Goal: Information Seeking & Learning: Learn about a topic

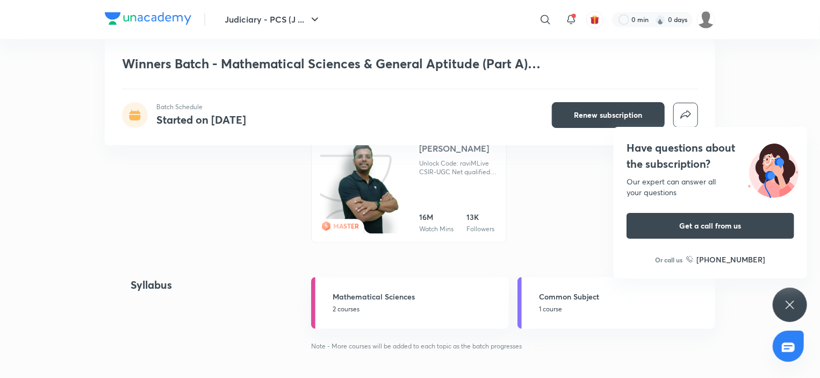
scroll to position [1075, 0]
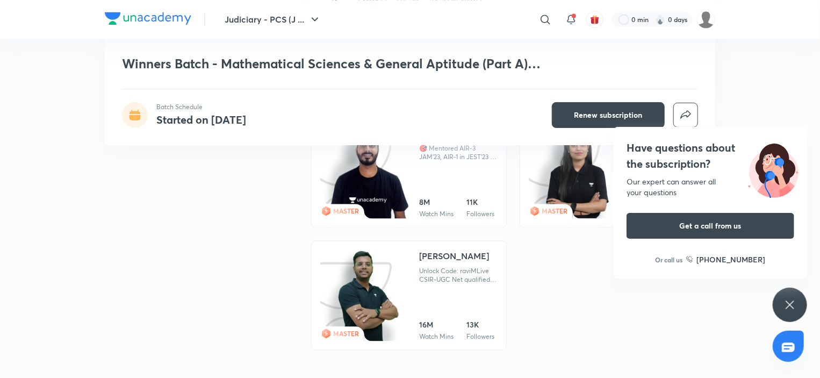
click at [794, 303] on icon at bounding box center [789, 304] width 13 height 13
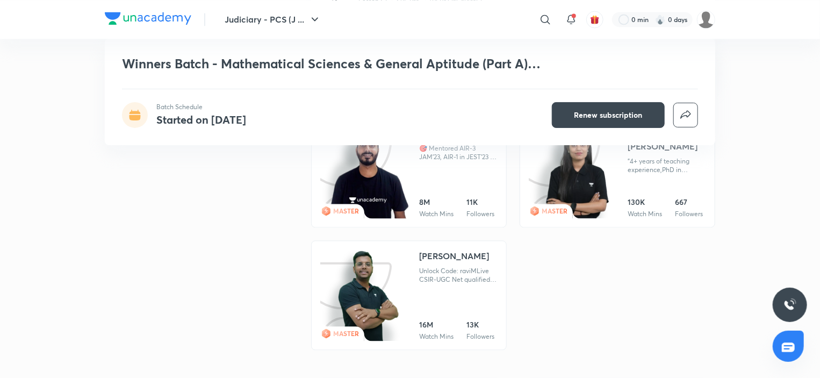
scroll to position [860, 0]
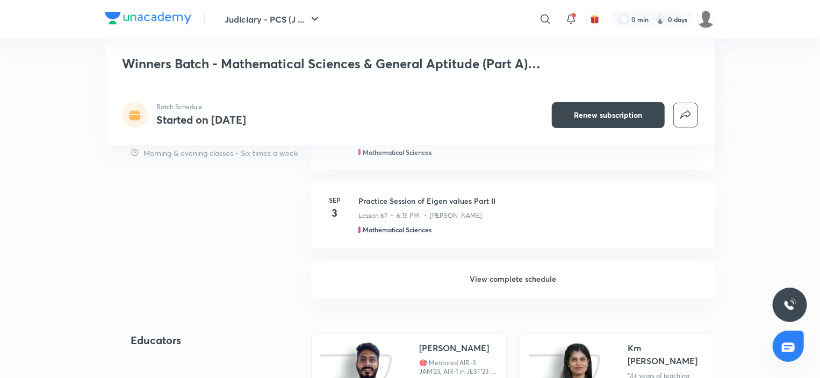
click at [533, 277] on h6 "View complete schedule" at bounding box center [513, 280] width 404 height 38
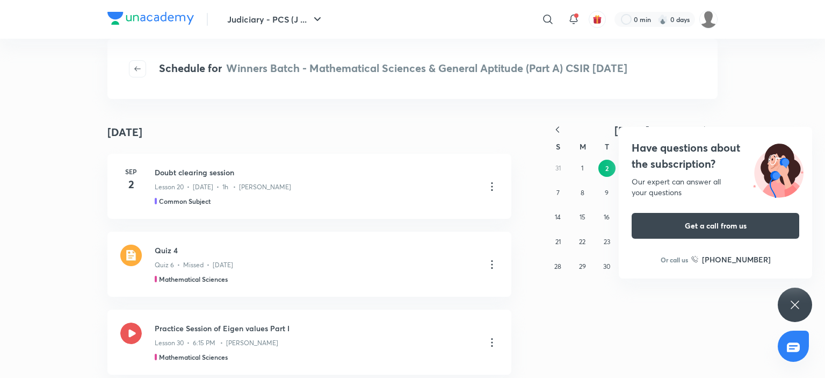
click at [802, 302] on div "Have questions about the subscription? Our expert can answer all your questions…" at bounding box center [795, 304] width 34 height 34
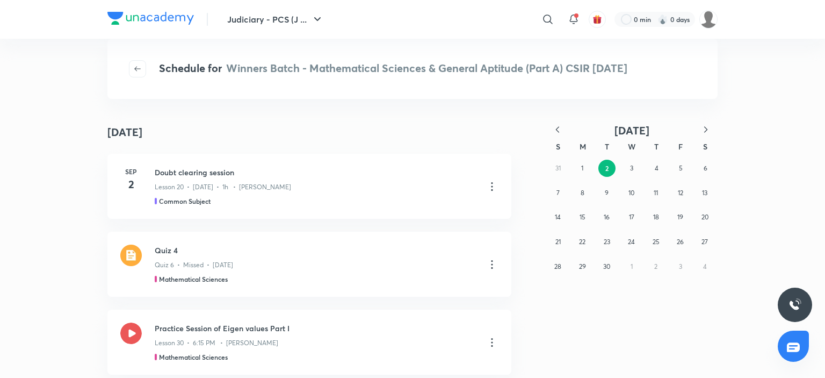
click at [558, 132] on icon "button" at bounding box center [557, 129] width 3 height 6
click at [608, 193] on abbr "5" at bounding box center [607, 193] width 4 height 8
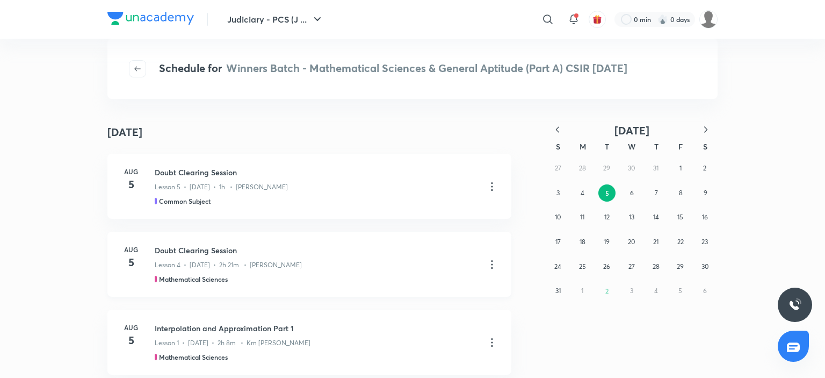
scroll to position [107, 0]
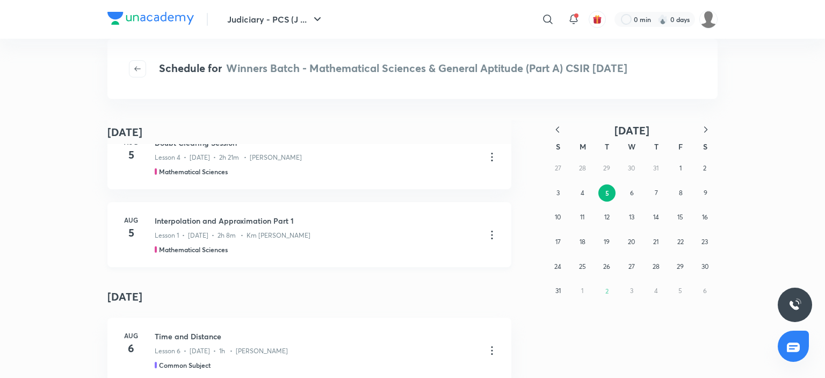
click at [486, 234] on icon at bounding box center [492, 234] width 13 height 13
click at [420, 262] on p "Go to course page" at bounding box center [411, 261] width 64 height 11
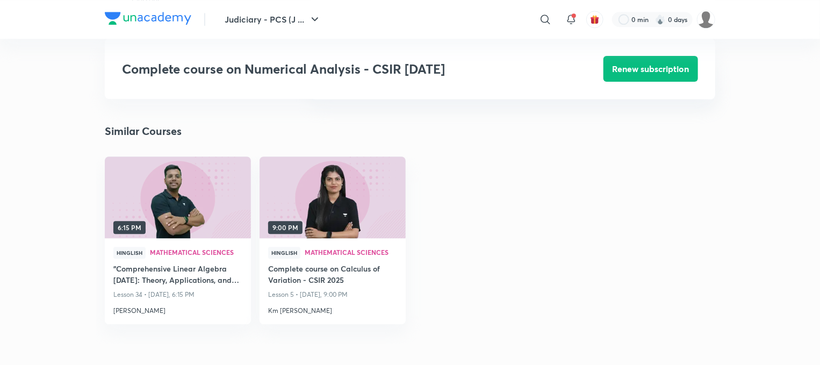
scroll to position [1409, 0]
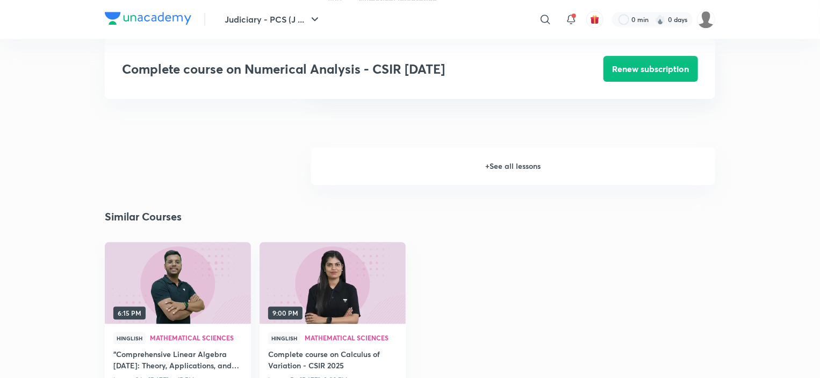
click at [516, 160] on h6 "+ See all lessons" at bounding box center [513, 166] width 404 height 38
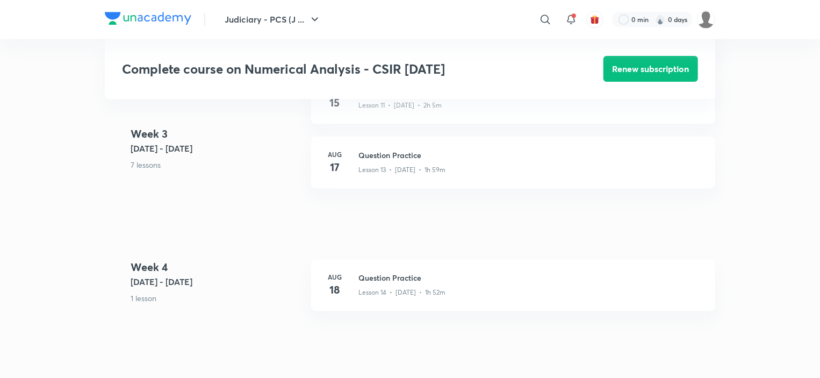
scroll to position [1302, 0]
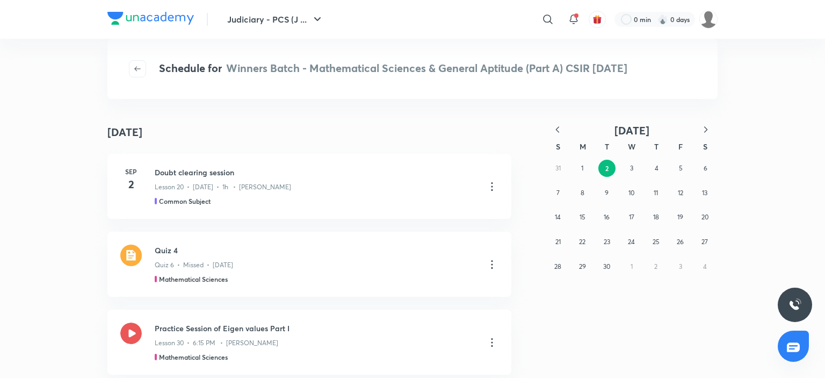
click at [561, 132] on icon "button" at bounding box center [557, 129] width 11 height 11
click at [631, 240] on abbr "20" at bounding box center [631, 242] width 7 height 8
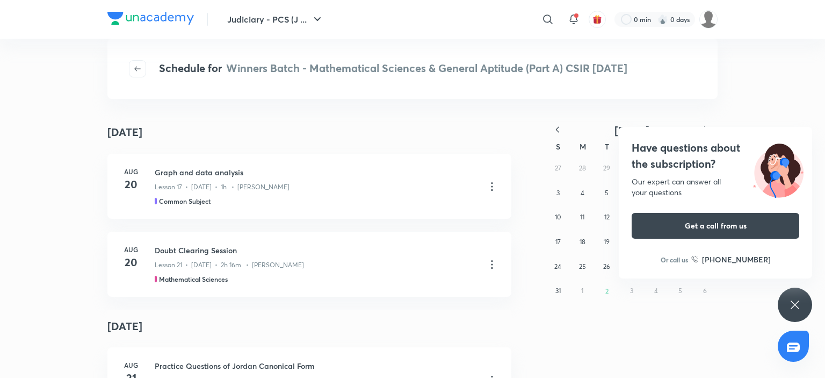
click at [795, 299] on icon at bounding box center [795, 304] width 13 height 13
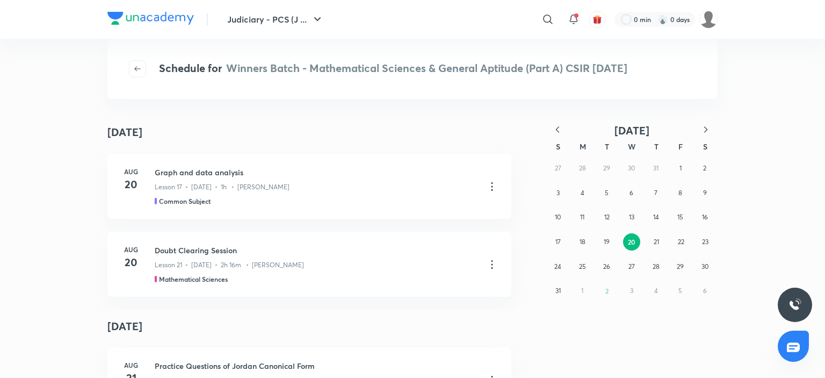
click at [561, 135] on button "button" at bounding box center [558, 130] width 24 height 13
click at [634, 189] on button "9" at bounding box center [631, 192] width 17 height 17
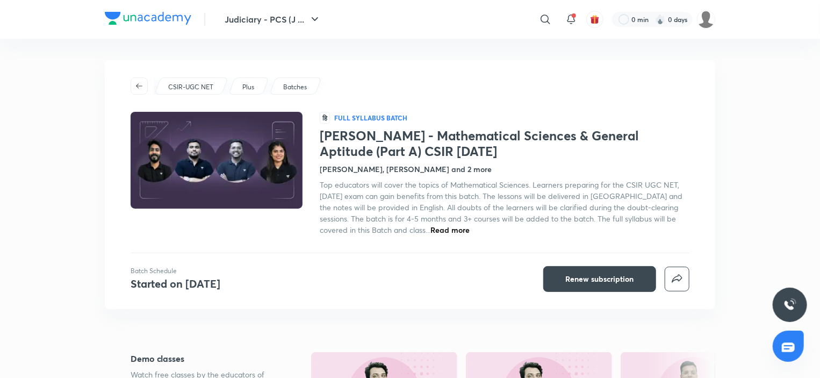
click at [430, 232] on span "Read more" at bounding box center [449, 230] width 39 height 10
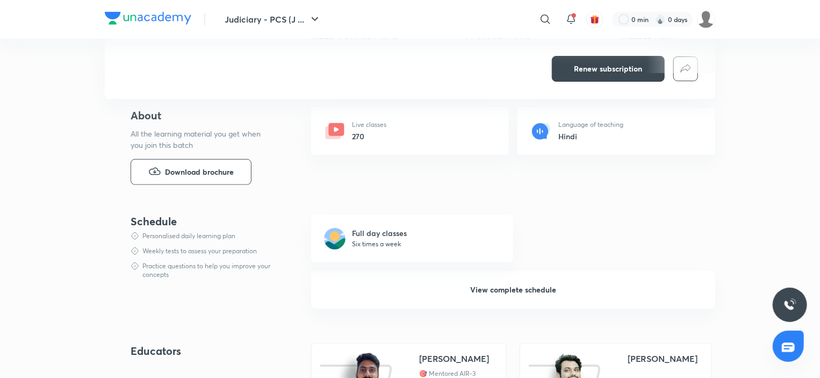
scroll to position [537, 0]
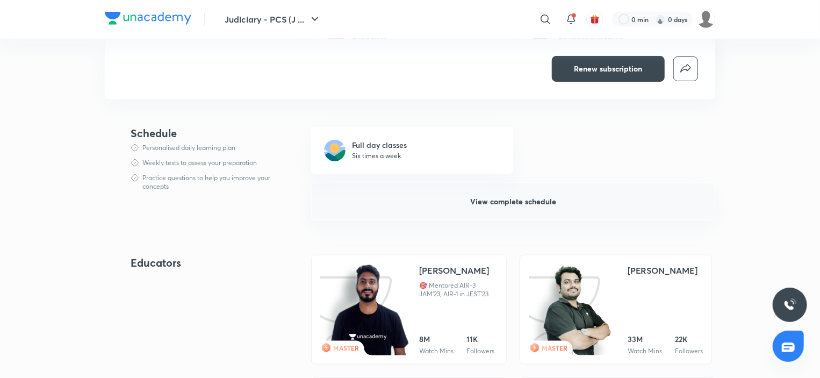
click at [498, 204] on span "View complete schedule" at bounding box center [513, 201] width 86 height 11
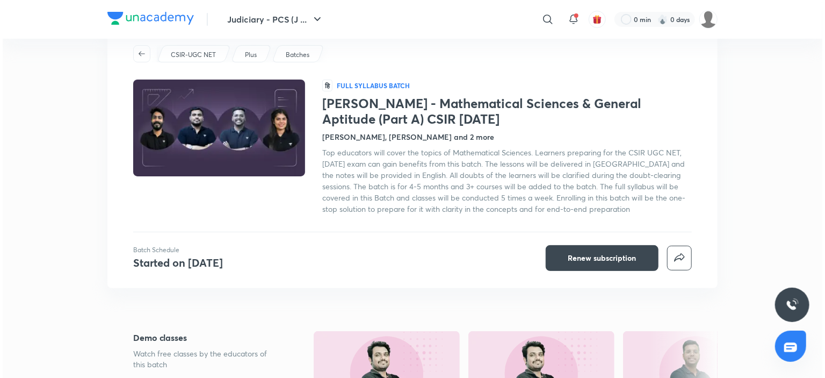
scroll to position [0, 0]
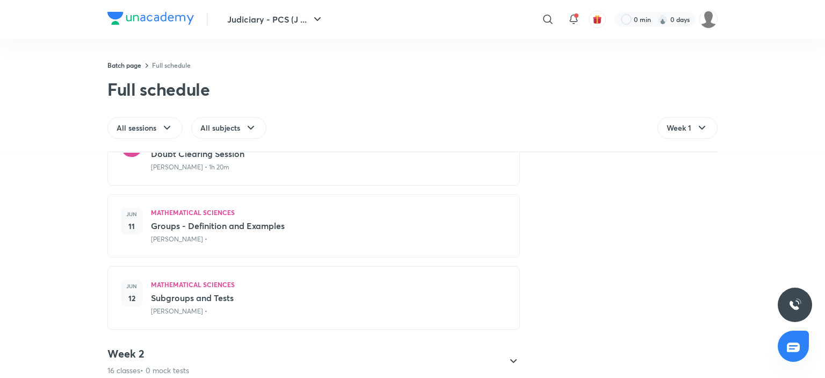
scroll to position [645, 0]
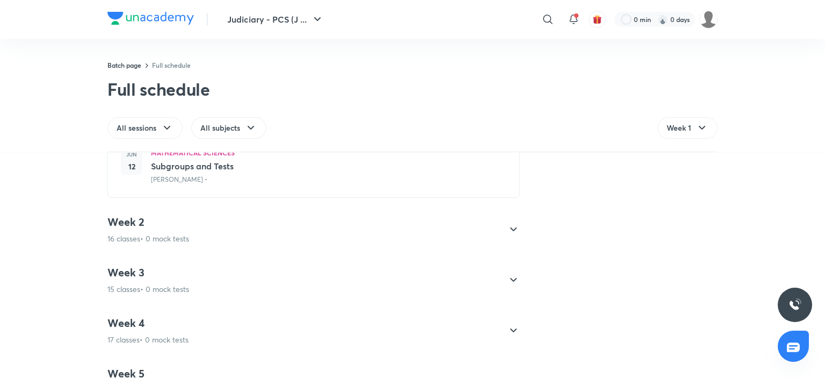
click at [200, 239] on div "Week 2 16 classes • 0 mock tests" at bounding box center [303, 229] width 393 height 29
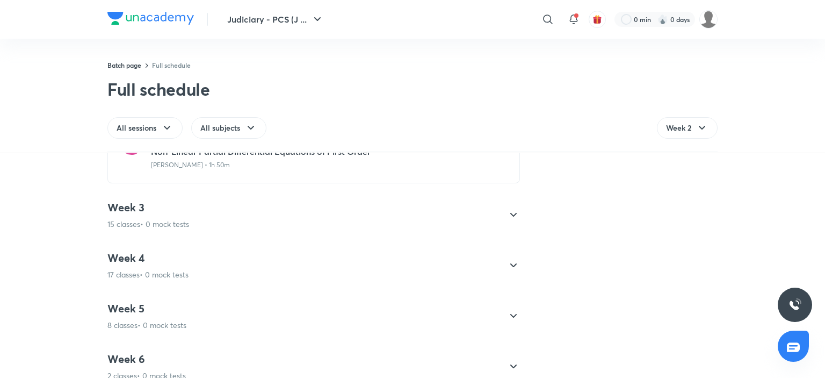
scroll to position [1234, 0]
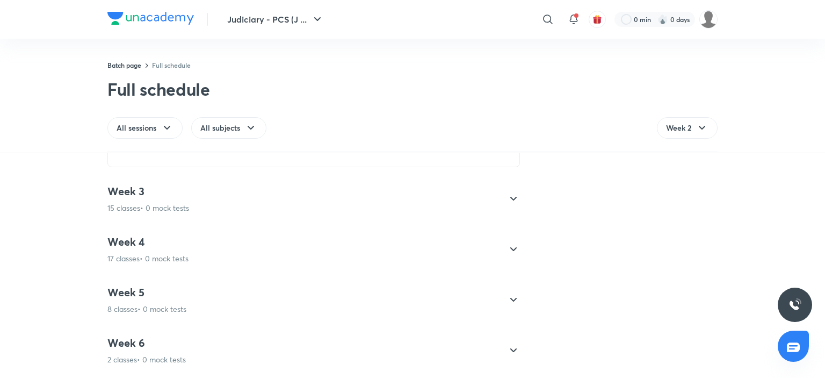
click at [202, 250] on div "Week 4 17 classes • 0 mock tests" at bounding box center [303, 249] width 393 height 29
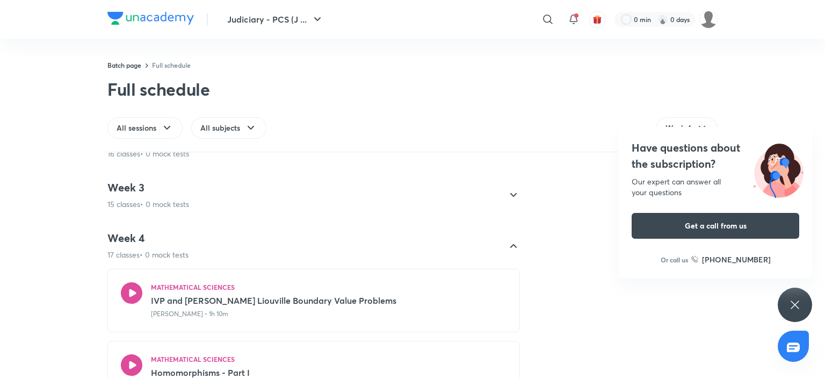
scroll to position [89, 0]
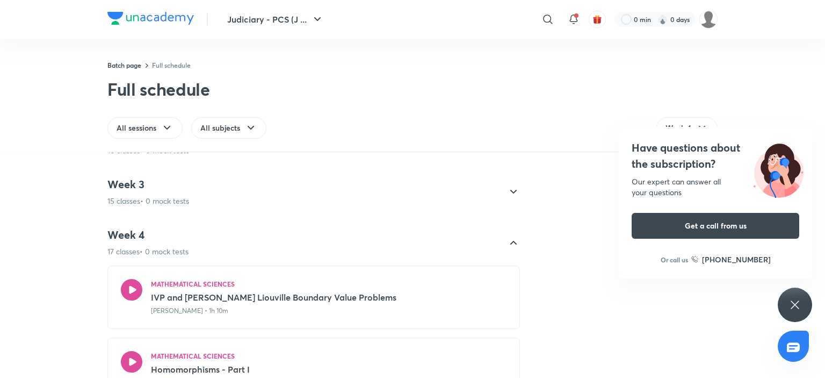
click at [797, 301] on icon at bounding box center [795, 304] width 13 height 13
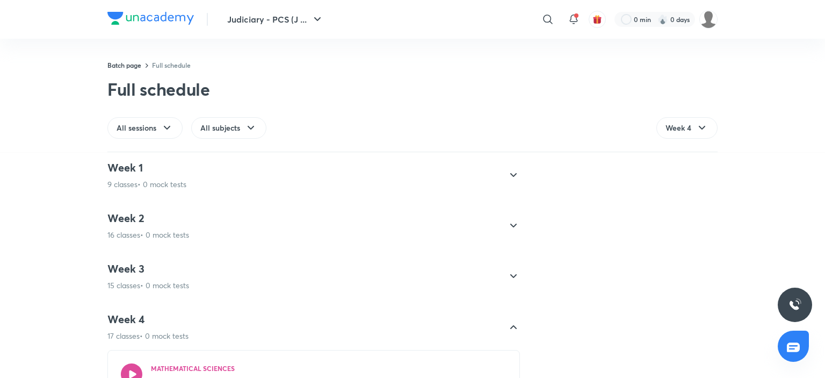
scroll to position [0, 0]
